Goal: Obtain resource: Obtain resource

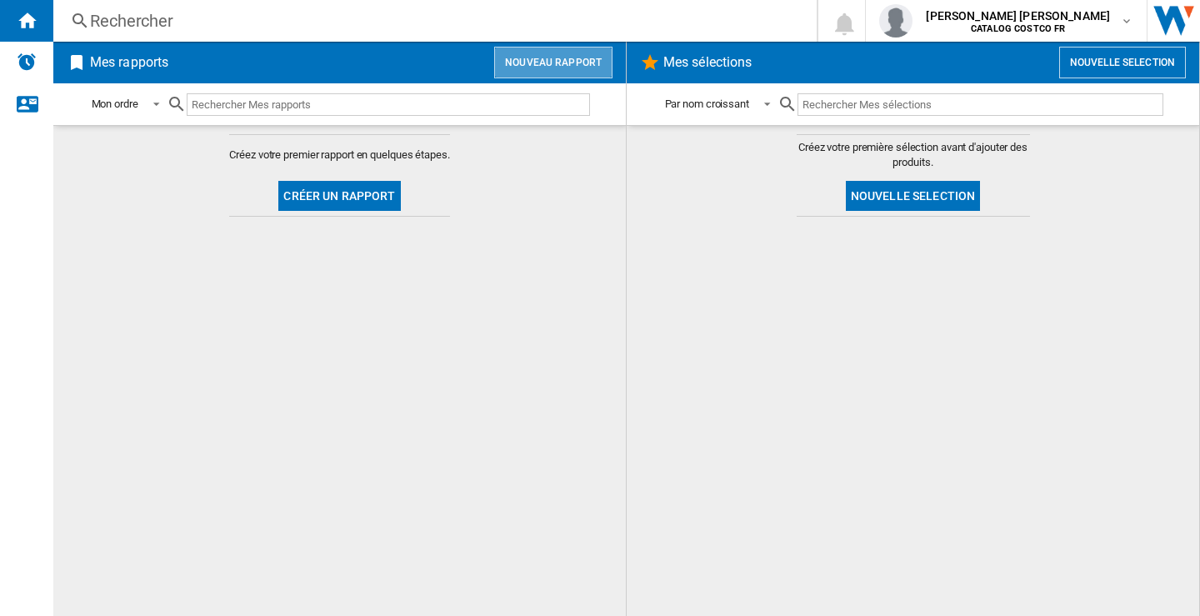
click at [564, 53] on button "Nouveau rapport" at bounding box center [553, 63] width 118 height 32
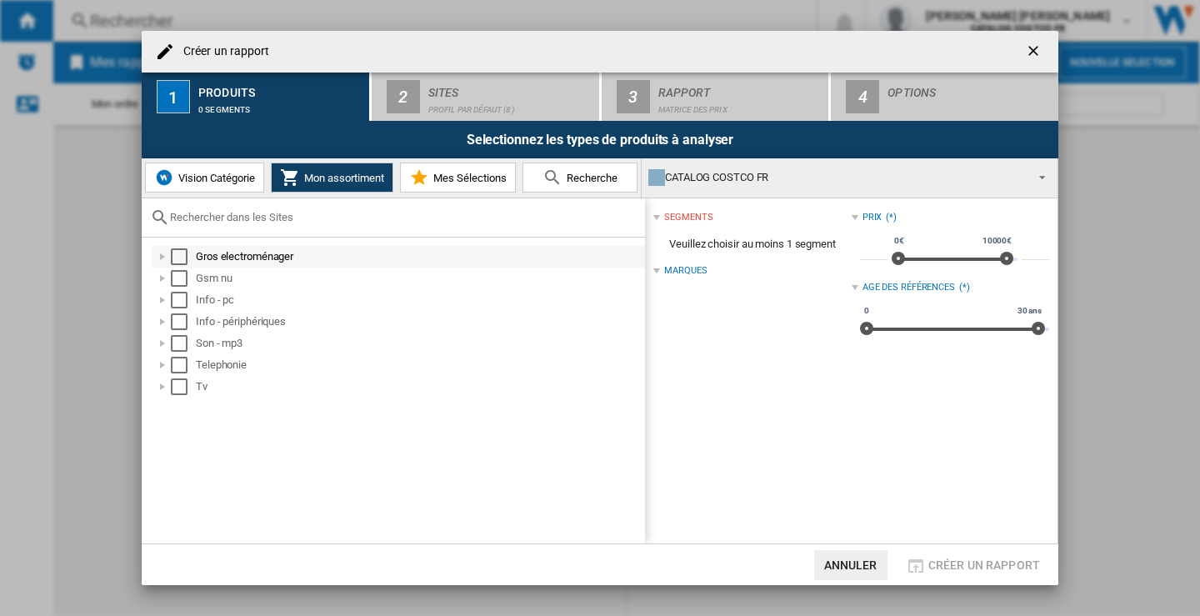
click at [184, 257] on div "Select" at bounding box center [179, 256] width 17 height 17
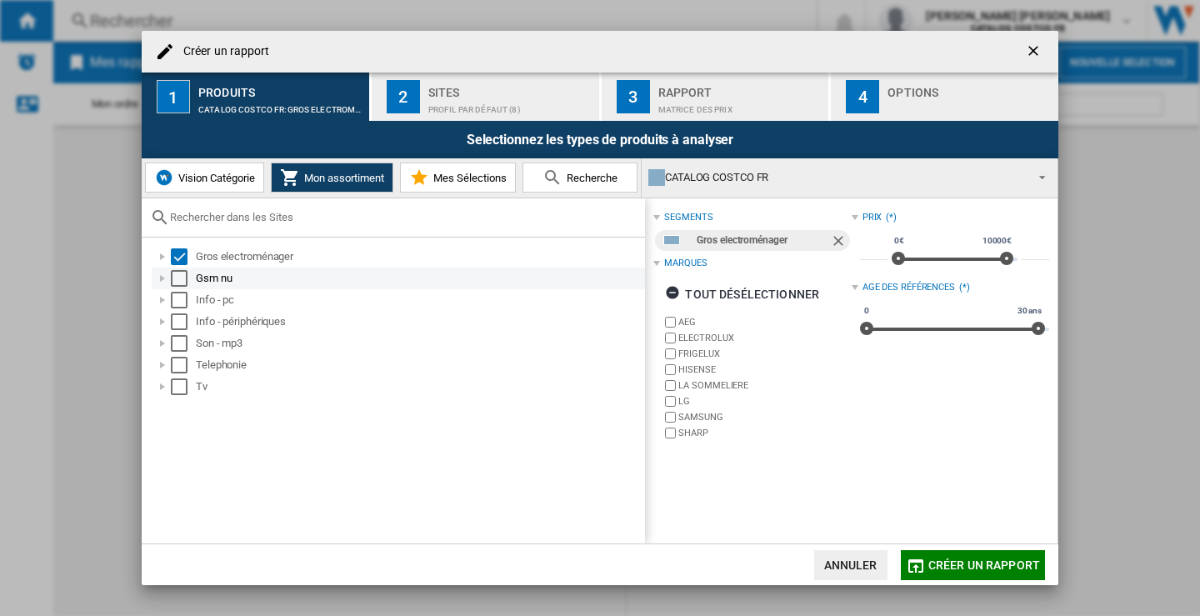
click at [174, 284] on div "Select" at bounding box center [179, 278] width 17 height 17
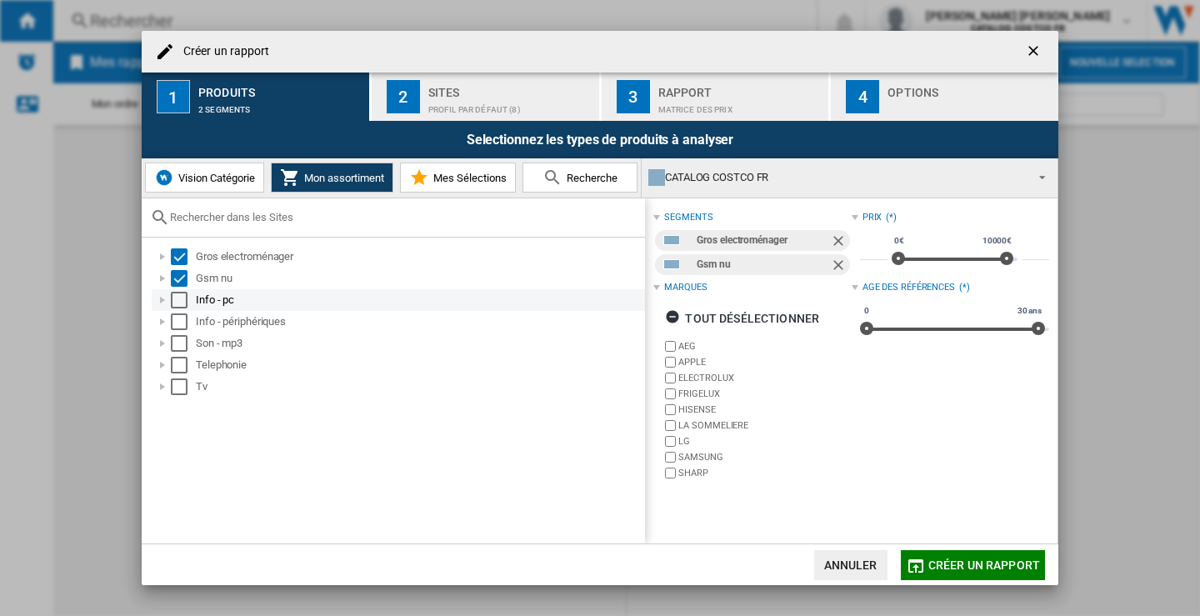
click at [180, 296] on div "Select" at bounding box center [179, 300] width 17 height 17
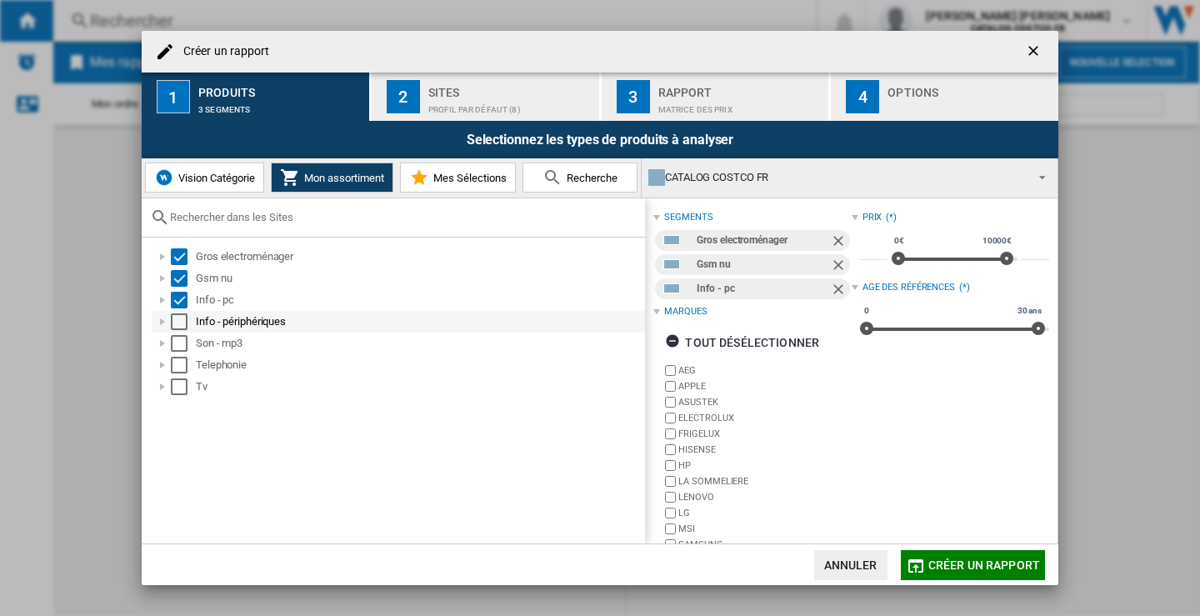
click at [183, 318] on div "Select" at bounding box center [179, 321] width 17 height 17
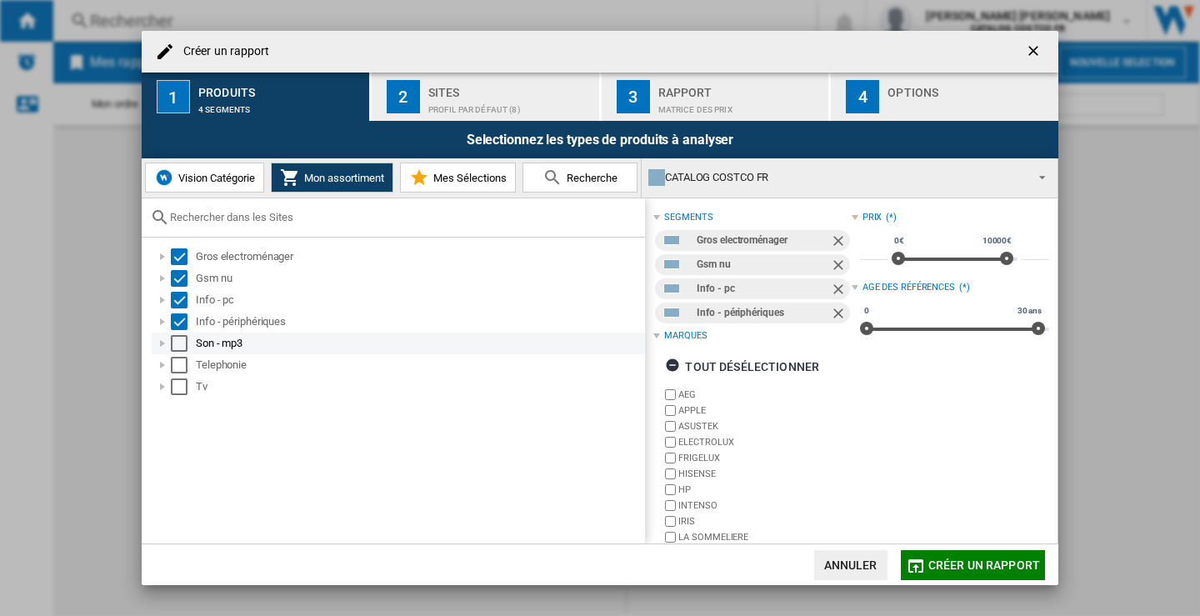
click at [180, 347] on div "Select" at bounding box center [179, 343] width 17 height 17
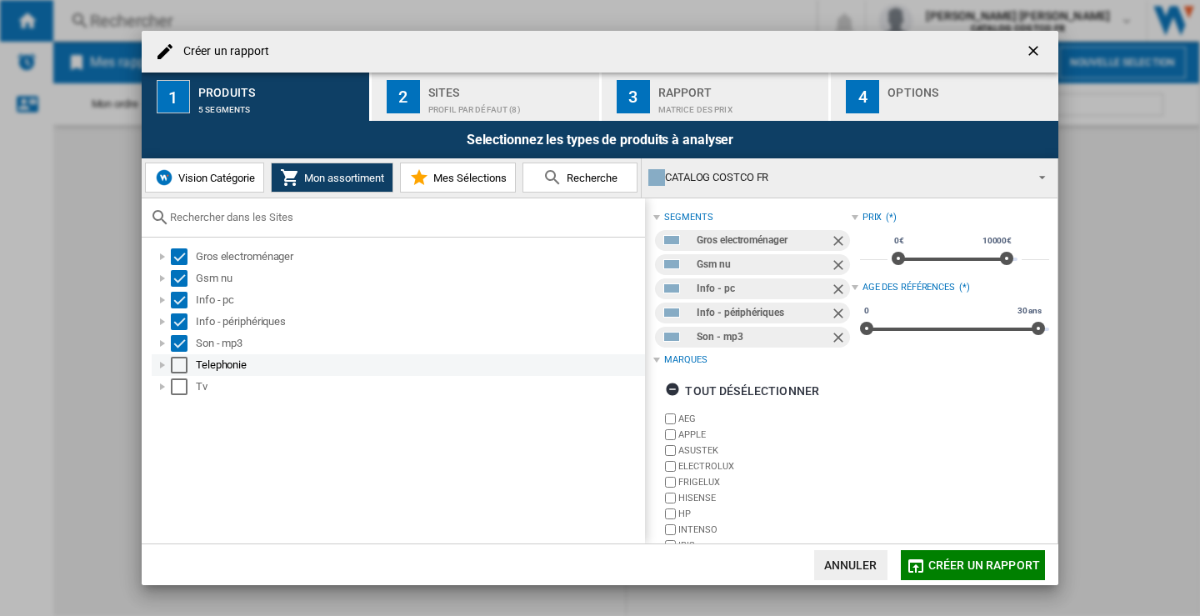
click at [180, 360] on div "Select" at bounding box center [179, 365] width 17 height 17
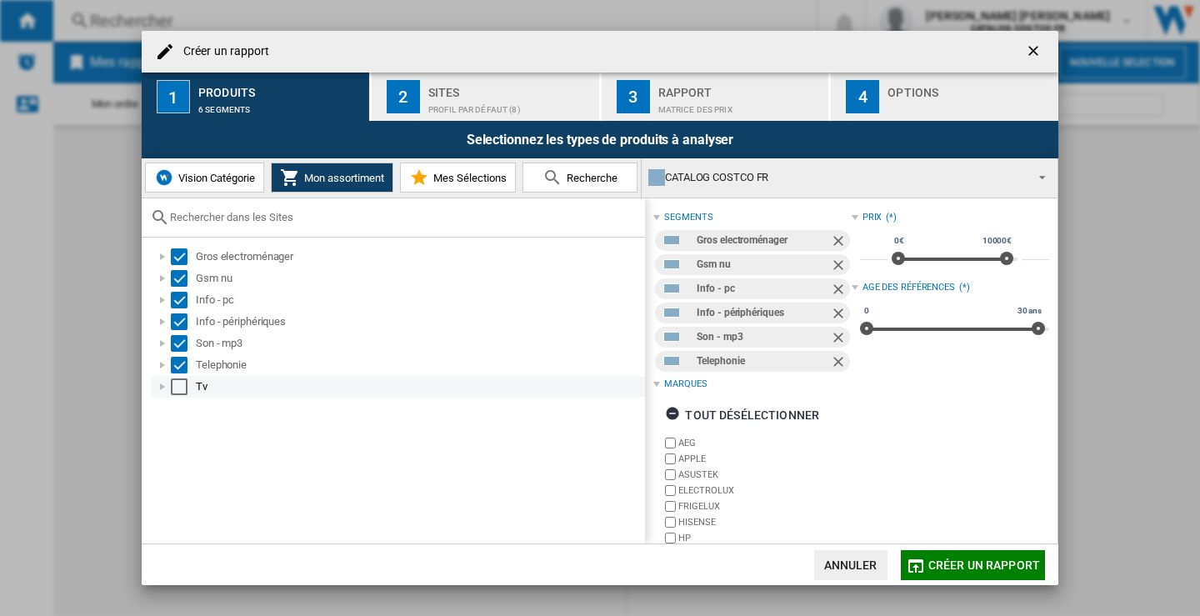
click at [182, 388] on div "Select" at bounding box center [179, 386] width 17 height 17
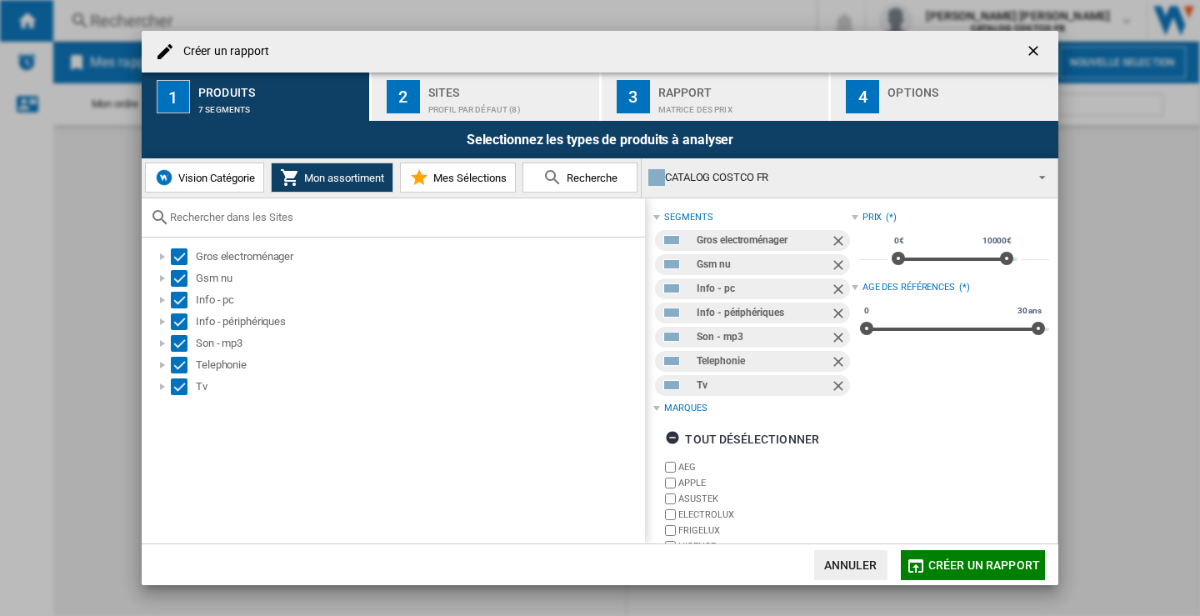
drag, startPoint x: 454, startPoint y: 83, endPoint x: 426, endPoint y: 103, distance: 34.7
click at [455, 83] on div "Sites" at bounding box center [510, 87] width 164 height 17
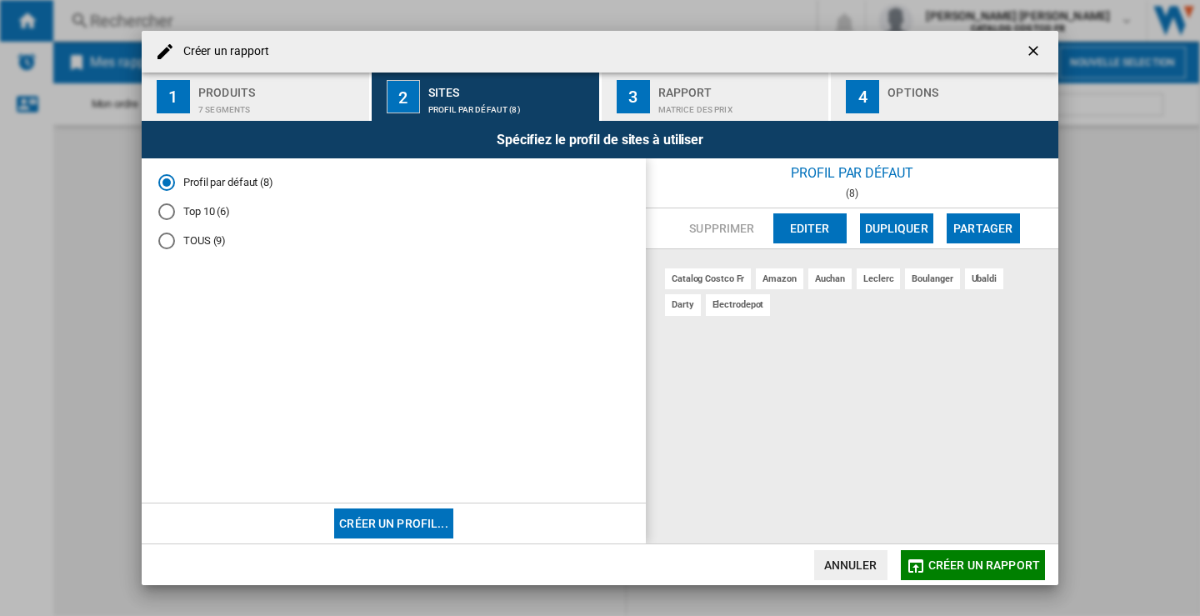
click at [168, 236] on div "TOUS (9)" at bounding box center [166, 240] width 17 height 17
click at [726, 113] on div "Matrice des prix" at bounding box center [740, 105] width 164 height 17
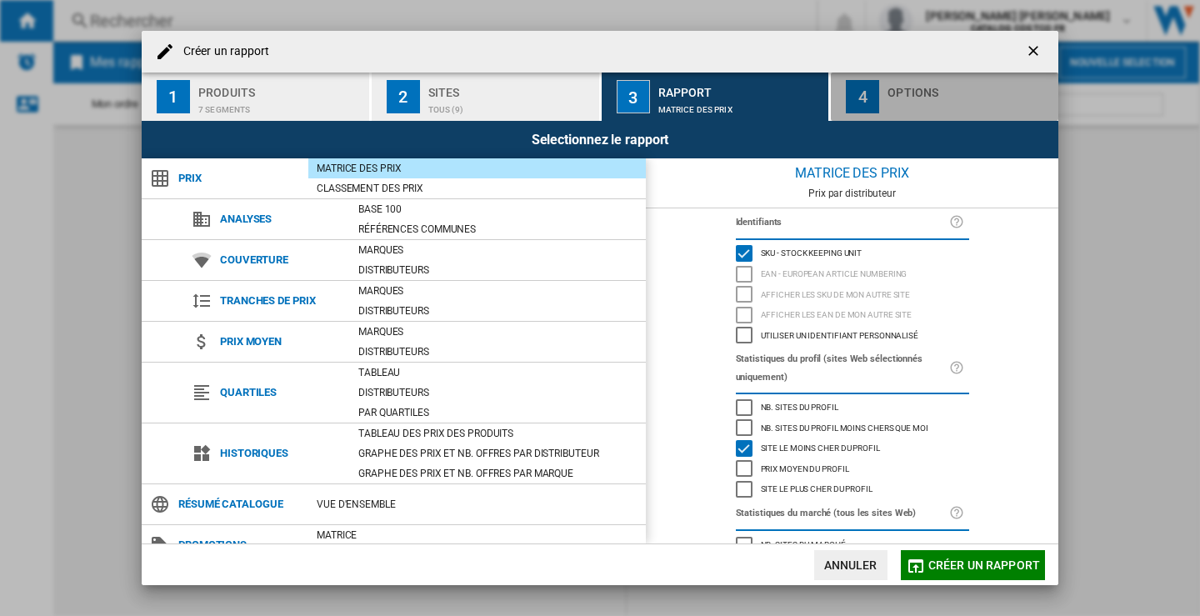
click at [977, 88] on div "Options" at bounding box center [969, 87] width 164 height 17
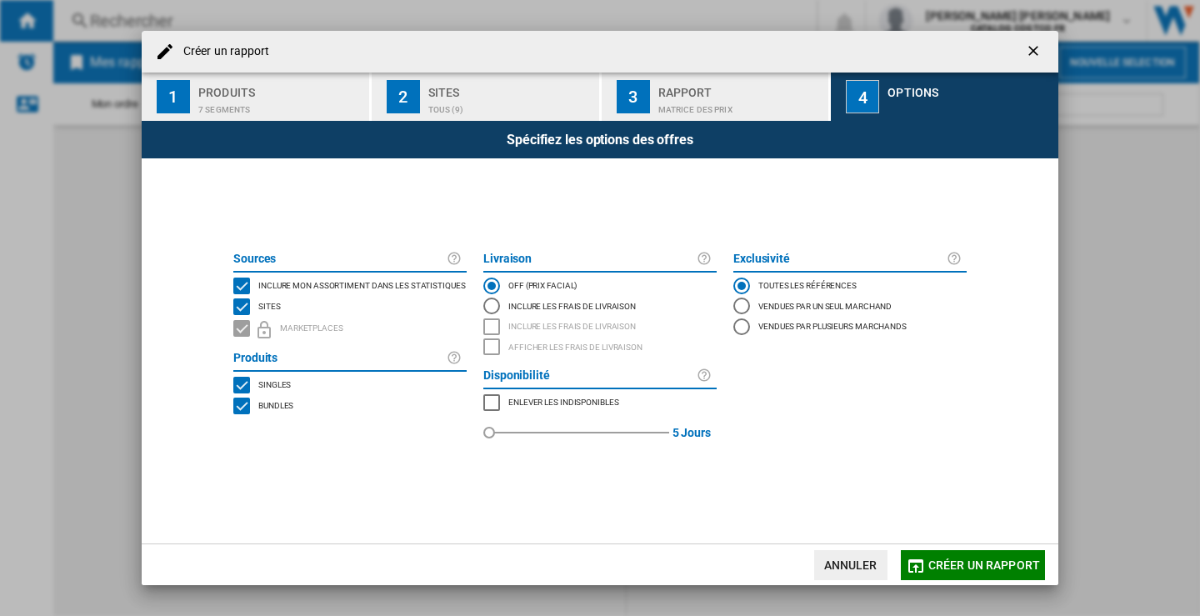
click at [966, 569] on span "Créer un rapport" at bounding box center [984, 564] width 112 height 13
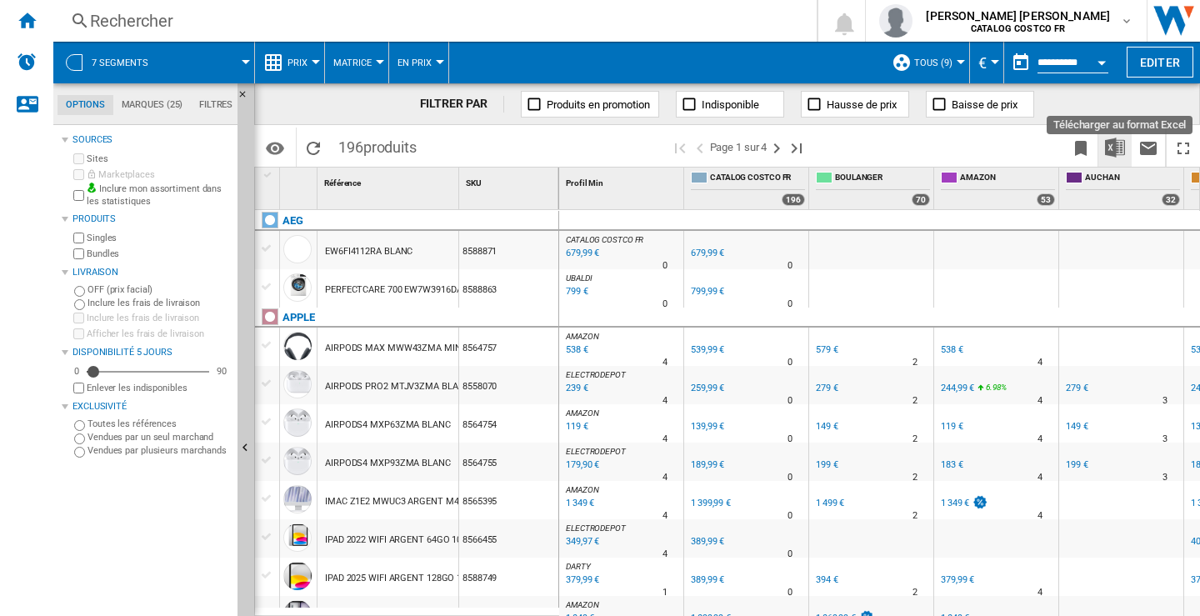
click at [1110, 147] on img "Télécharger au format Excel" at bounding box center [1115, 147] width 20 height 20
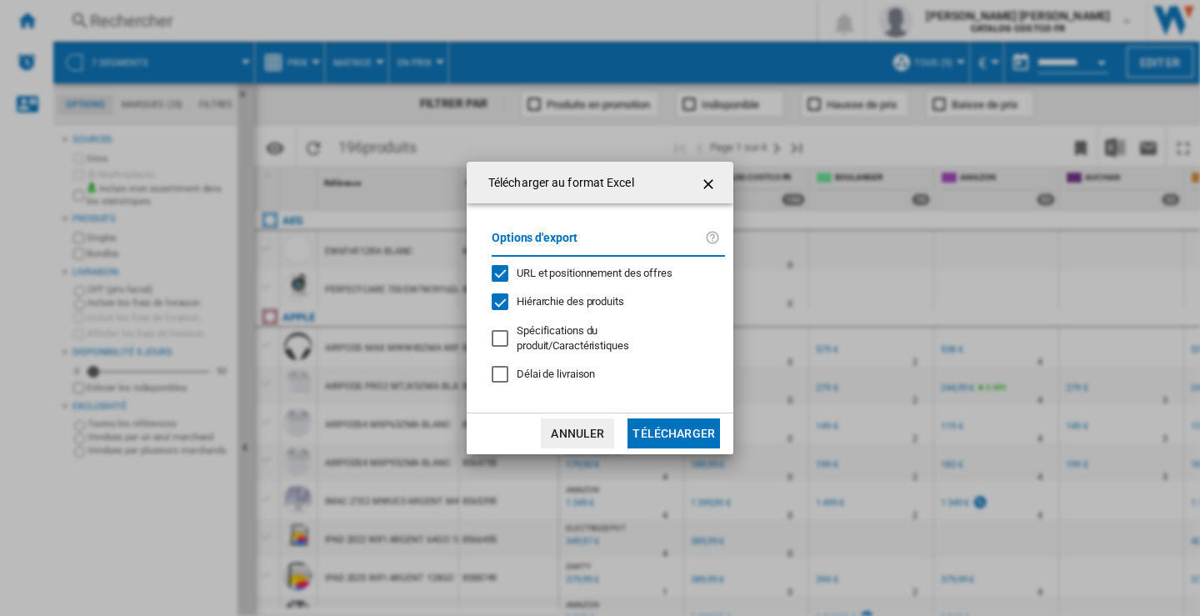
click at [672, 427] on button "Télécharger" at bounding box center [673, 433] width 92 height 30
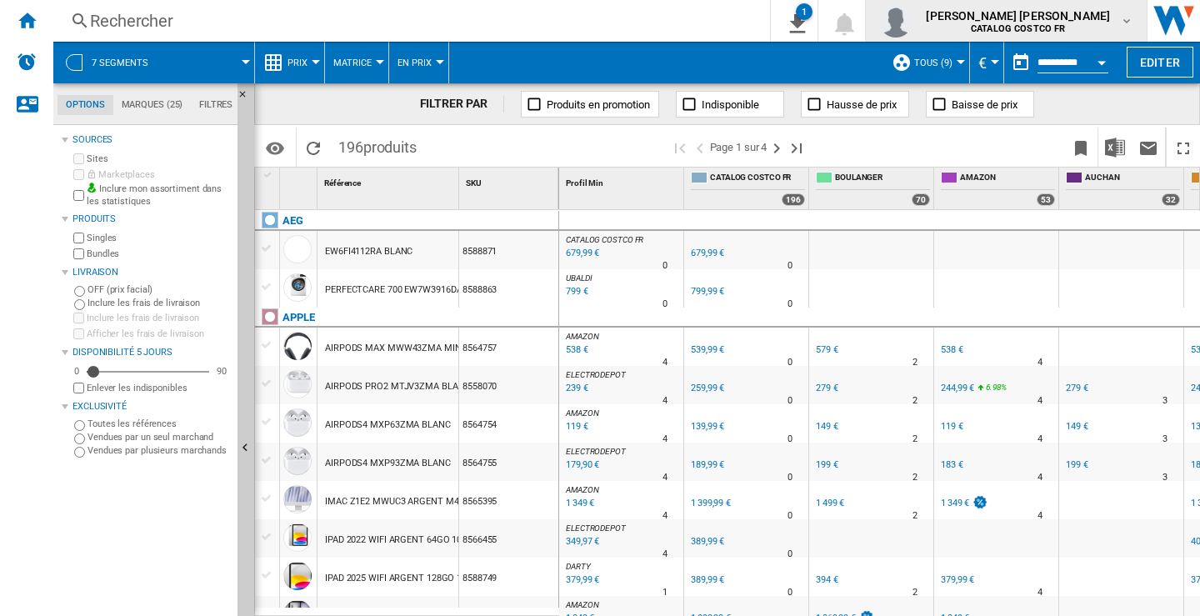
click at [1130, 20] on md-icon "button" at bounding box center [1126, 20] width 13 height 13
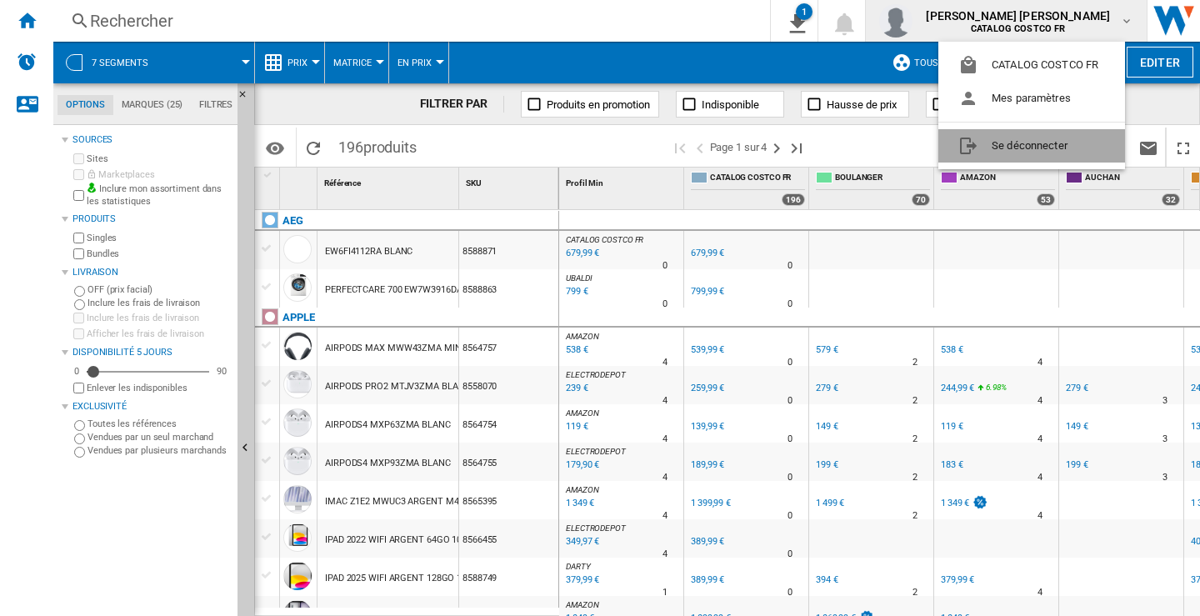
click at [1005, 141] on button "Se déconnecter" at bounding box center [1031, 145] width 187 height 33
